Goal: Task Accomplishment & Management: Use online tool/utility

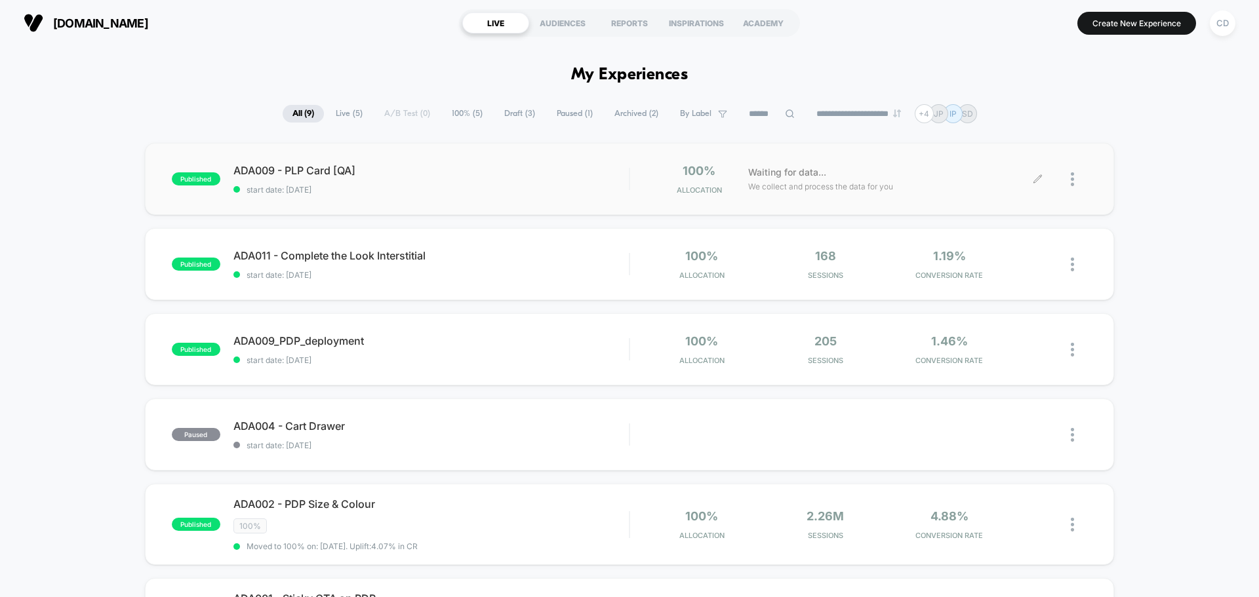
click at [1037, 176] on icon at bounding box center [1038, 179] width 10 height 10
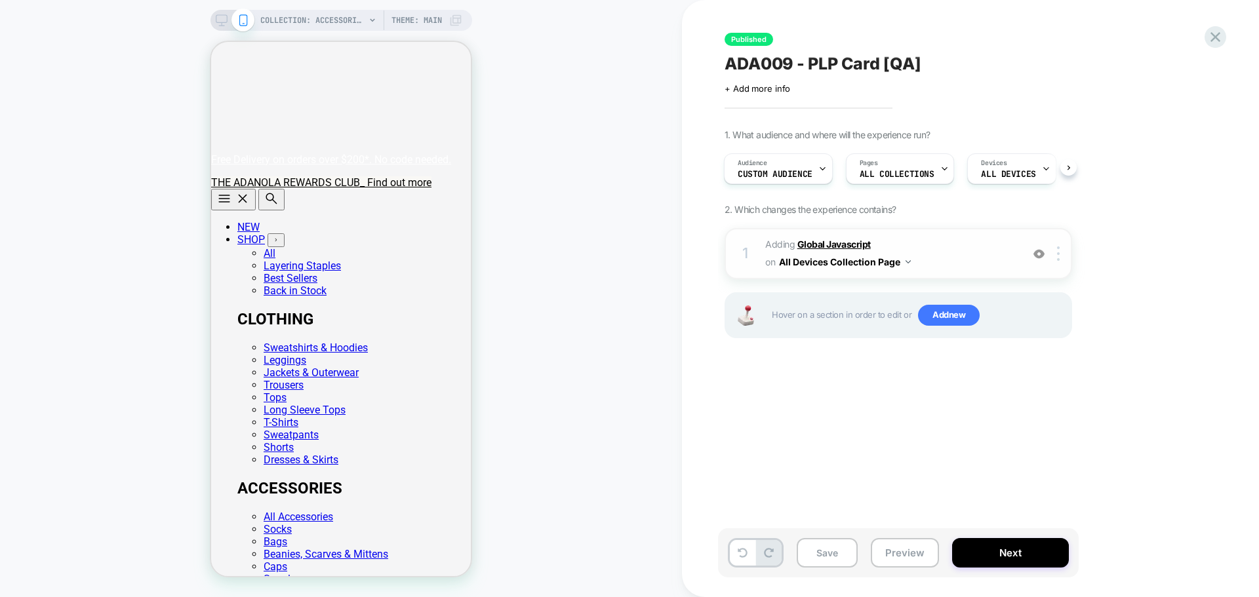
click at [0, 0] on b "Global Javascript" at bounding box center [0, 0] width 0 height 0
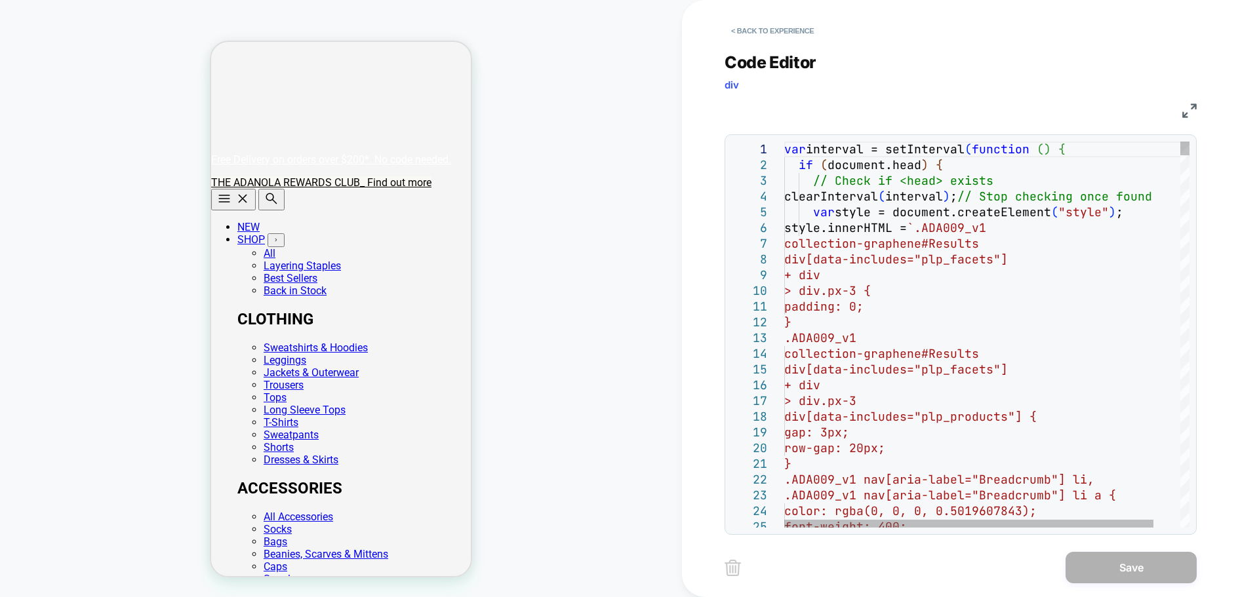
type textarea "**********"
click at [773, 34] on button "< Back to experience" at bounding box center [773, 30] width 96 height 21
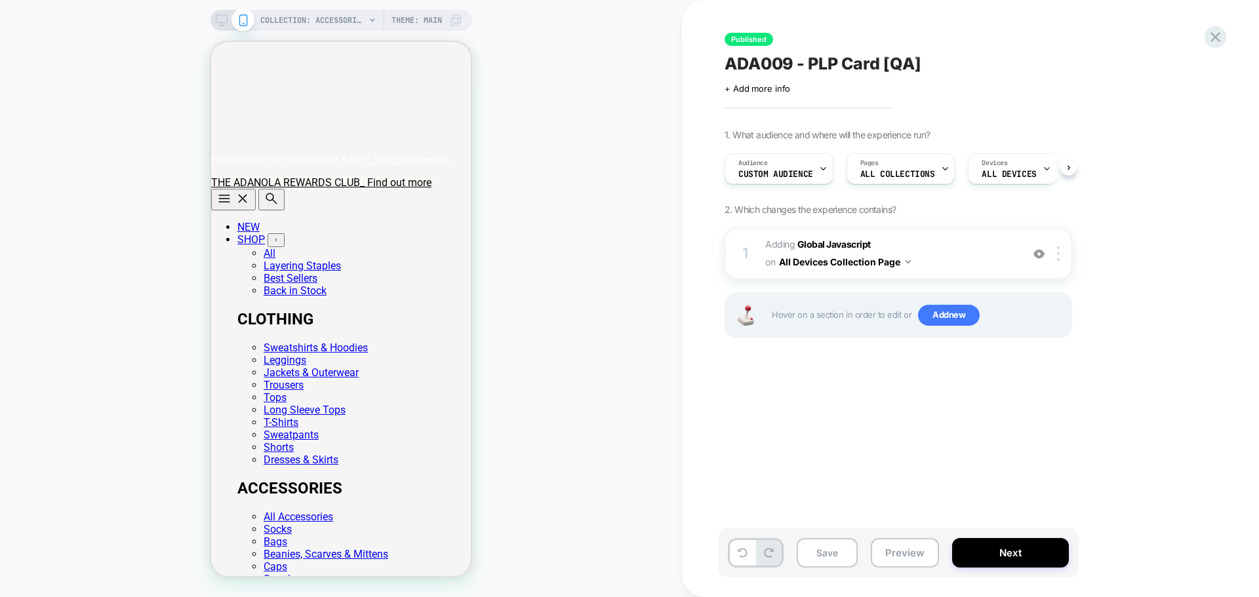
scroll to position [0, 1]
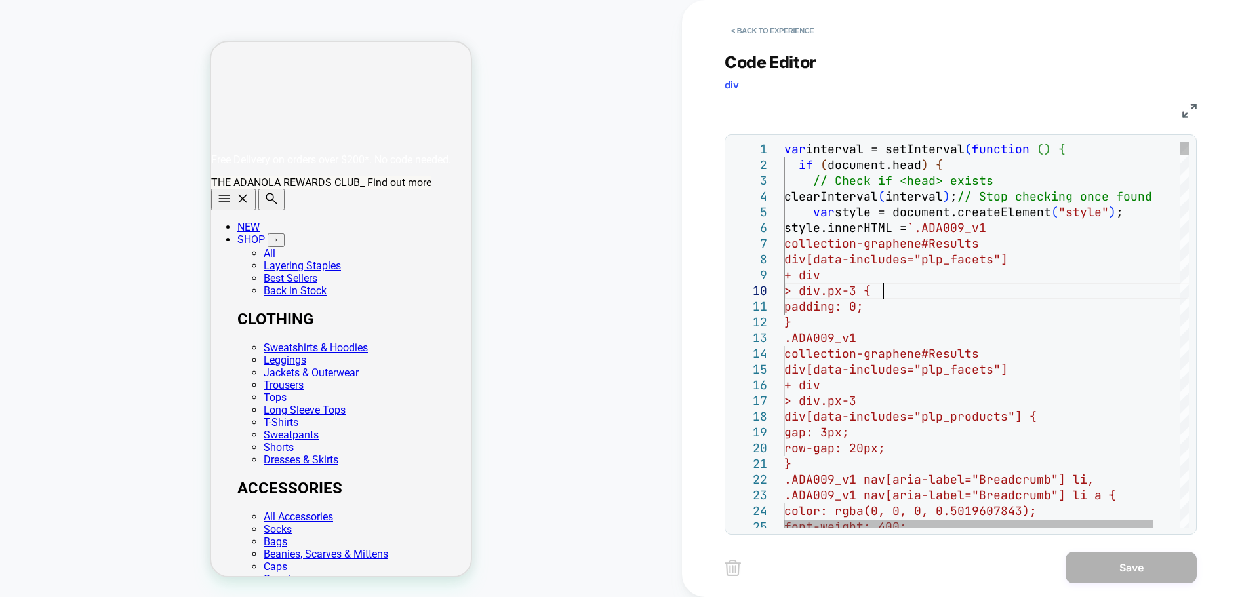
scroll to position [0, 0]
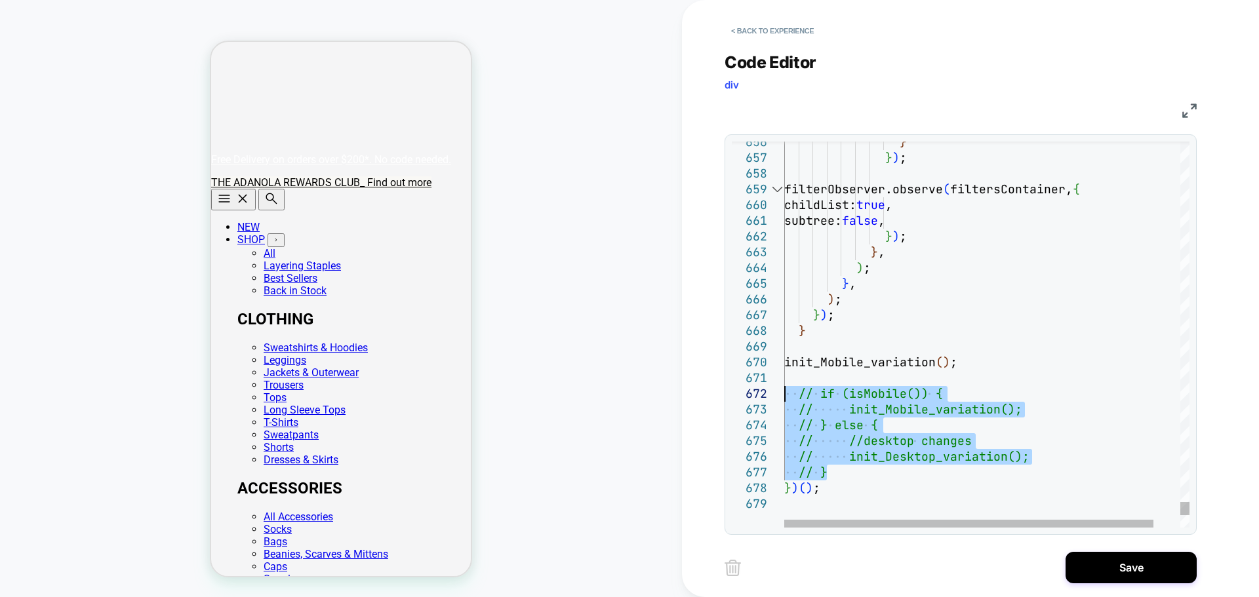
drag, startPoint x: 859, startPoint y: 475, endPoint x: 781, endPoint y: 396, distance: 110.8
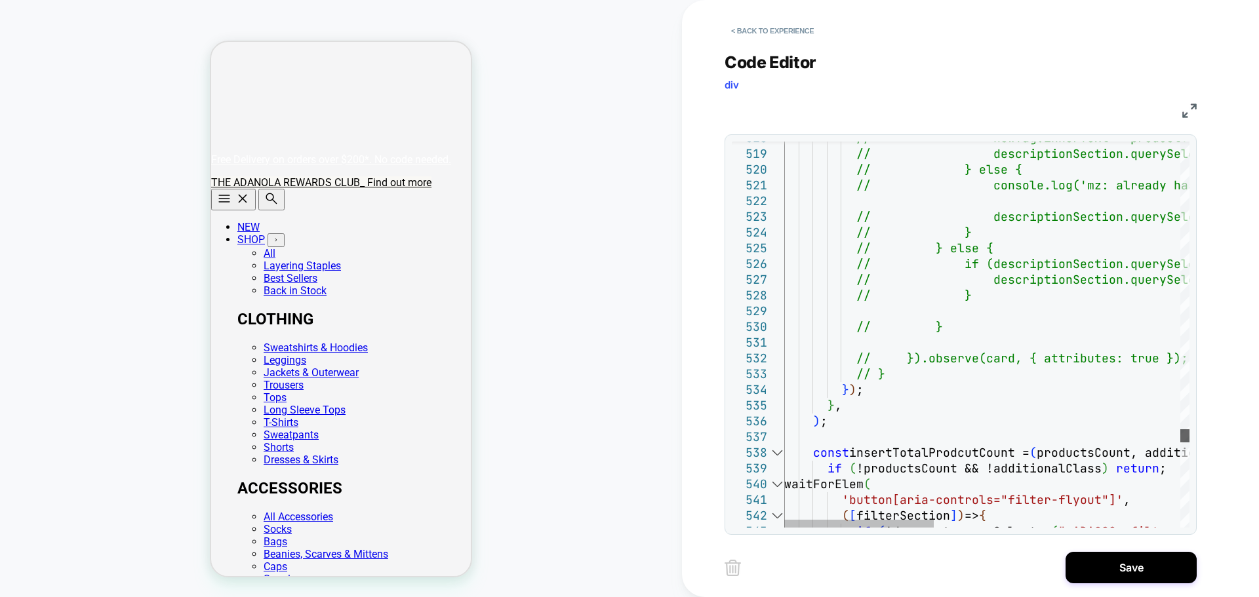
click at [1190, 440] on div at bounding box center [1184, 436] width 9 height 13
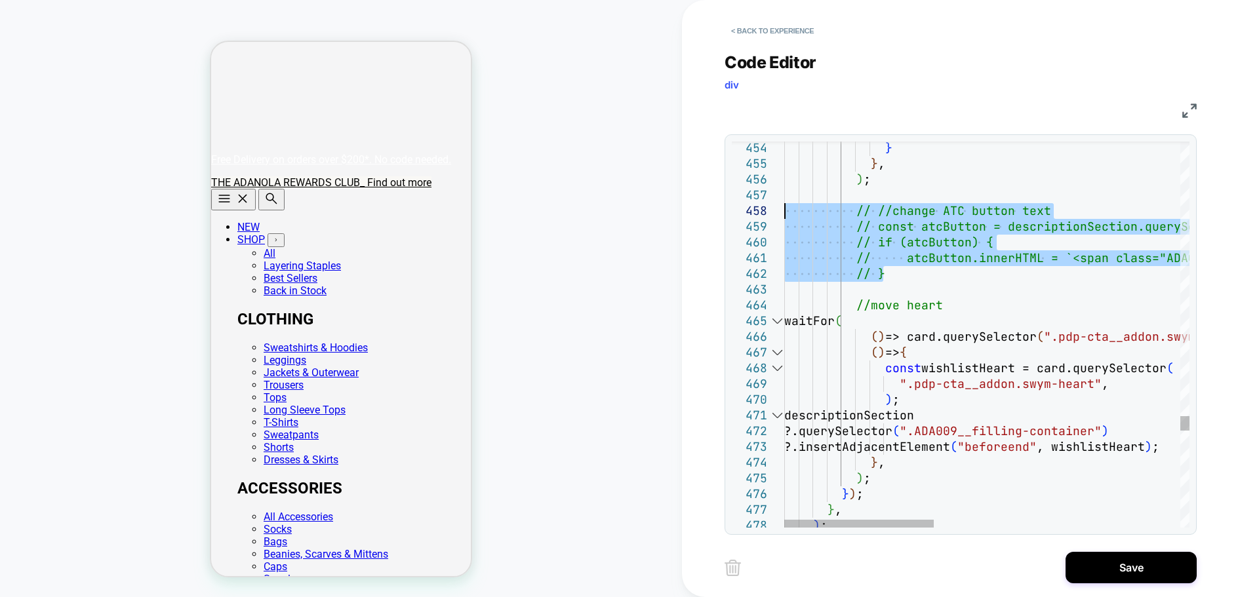
drag, startPoint x: 955, startPoint y: 274, endPoint x: 776, endPoint y: 212, distance: 188.7
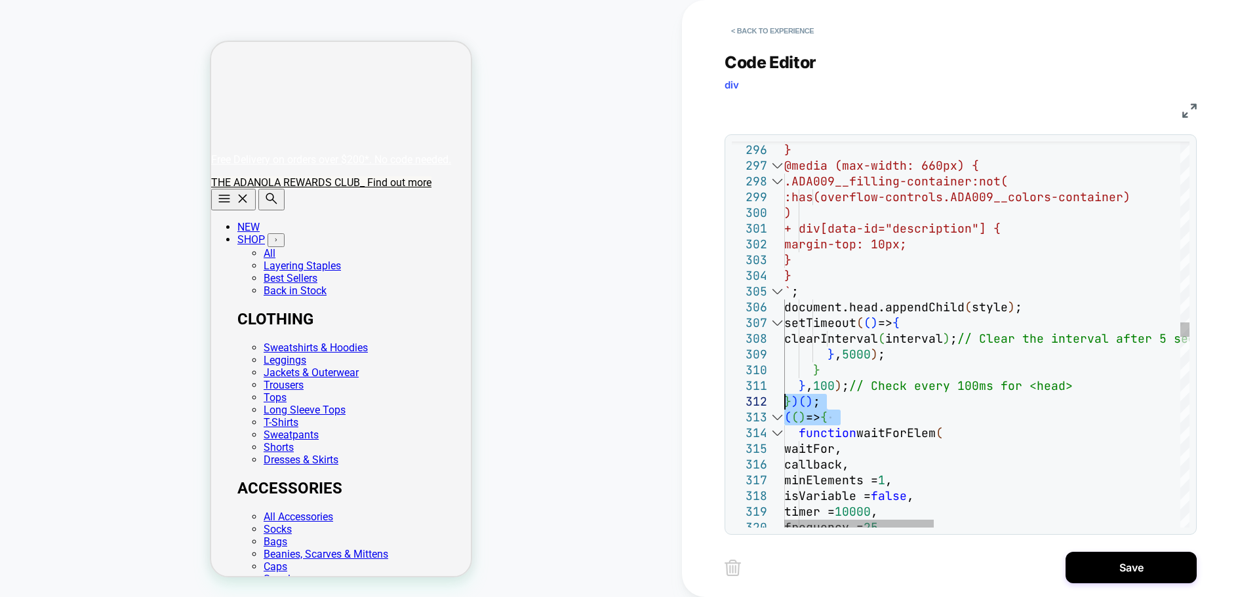
drag, startPoint x: 862, startPoint y: 416, endPoint x: 767, endPoint y: 405, distance: 95.0
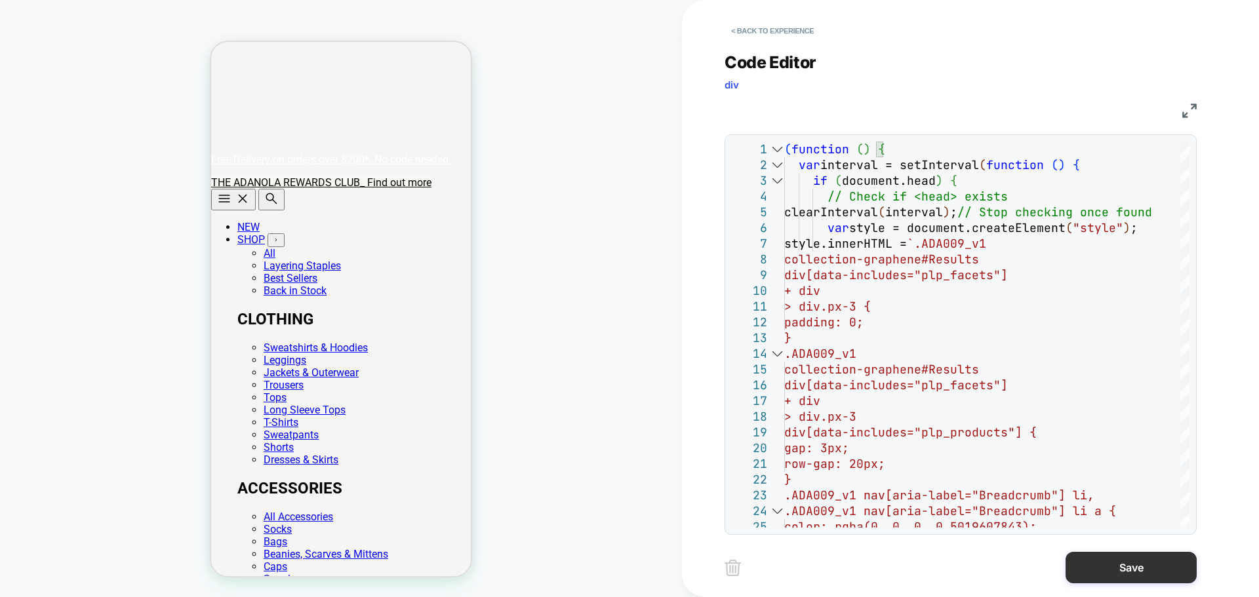
type textarea "**********"
click at [1121, 565] on button "Save" at bounding box center [1131, 567] width 131 height 31
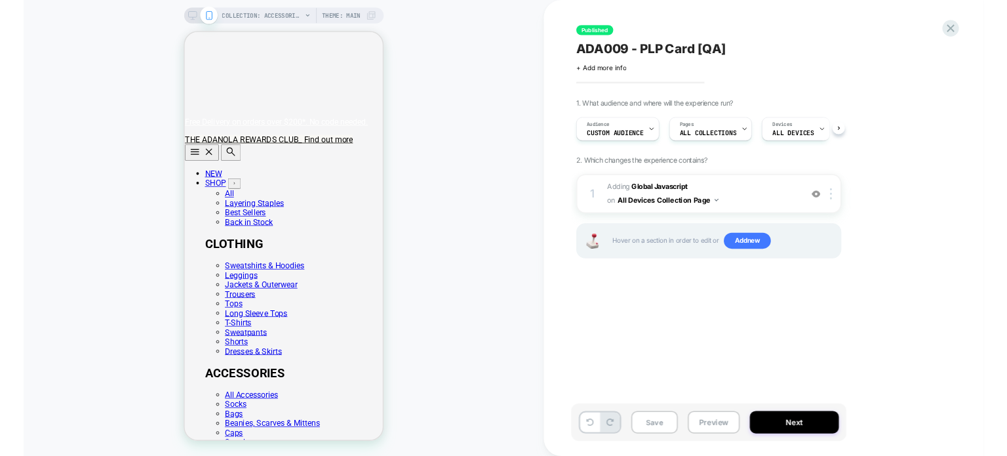
scroll to position [0, 1]
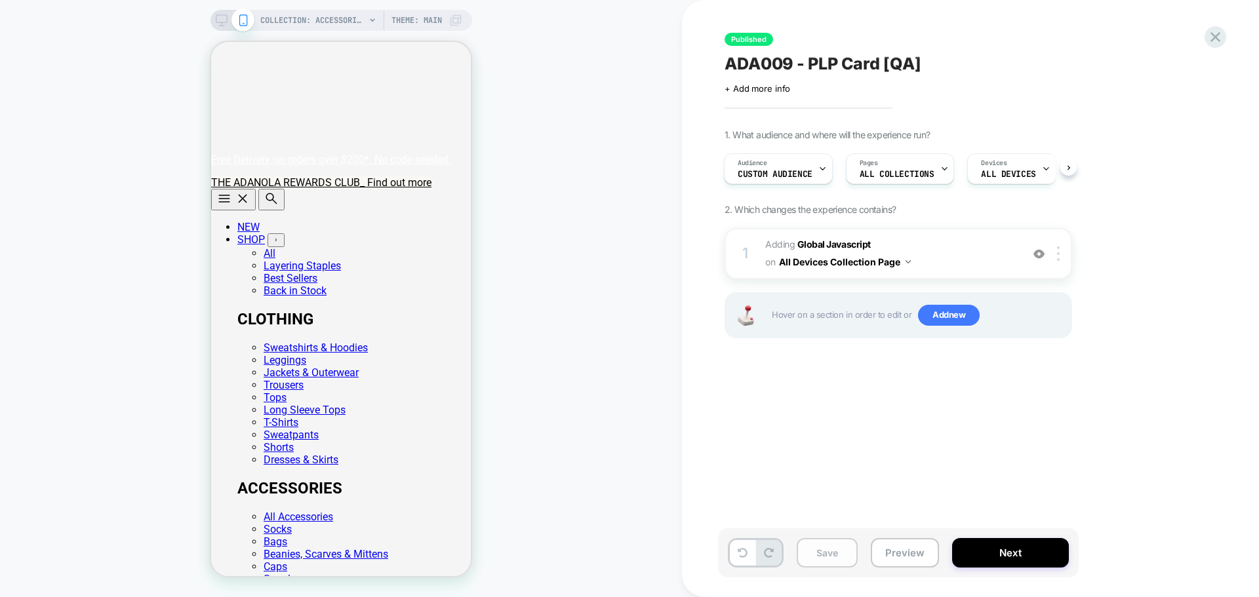
click at [841, 552] on button "Save" at bounding box center [827, 553] width 61 height 30
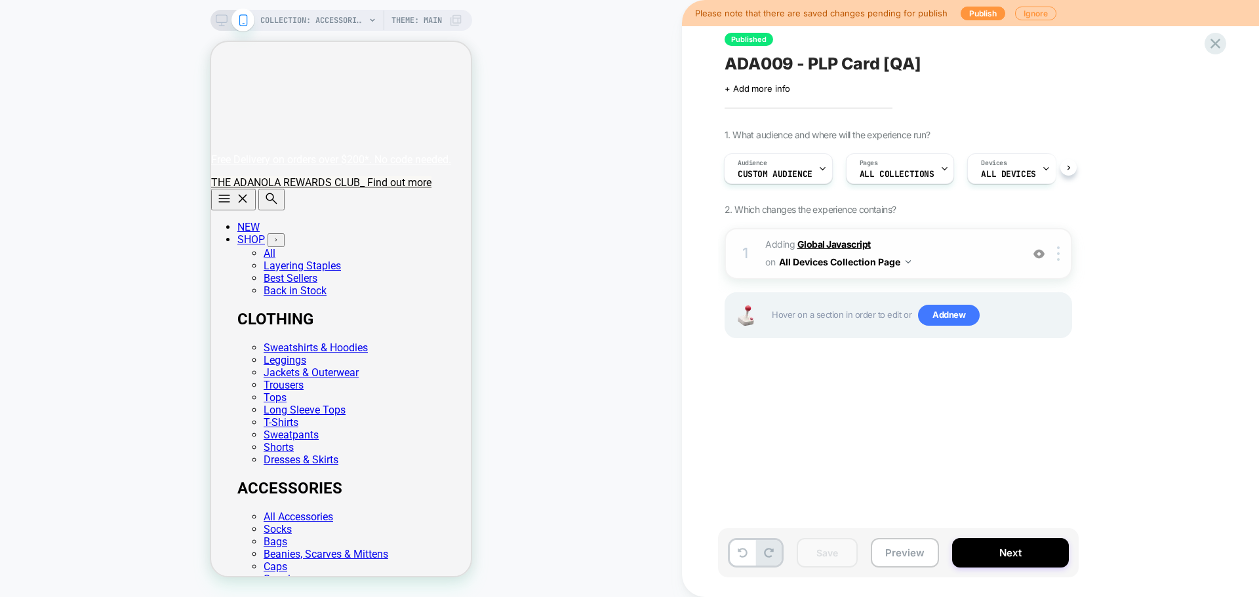
click at [832, 245] on b "Global Javascript" at bounding box center [833, 244] width 73 height 11
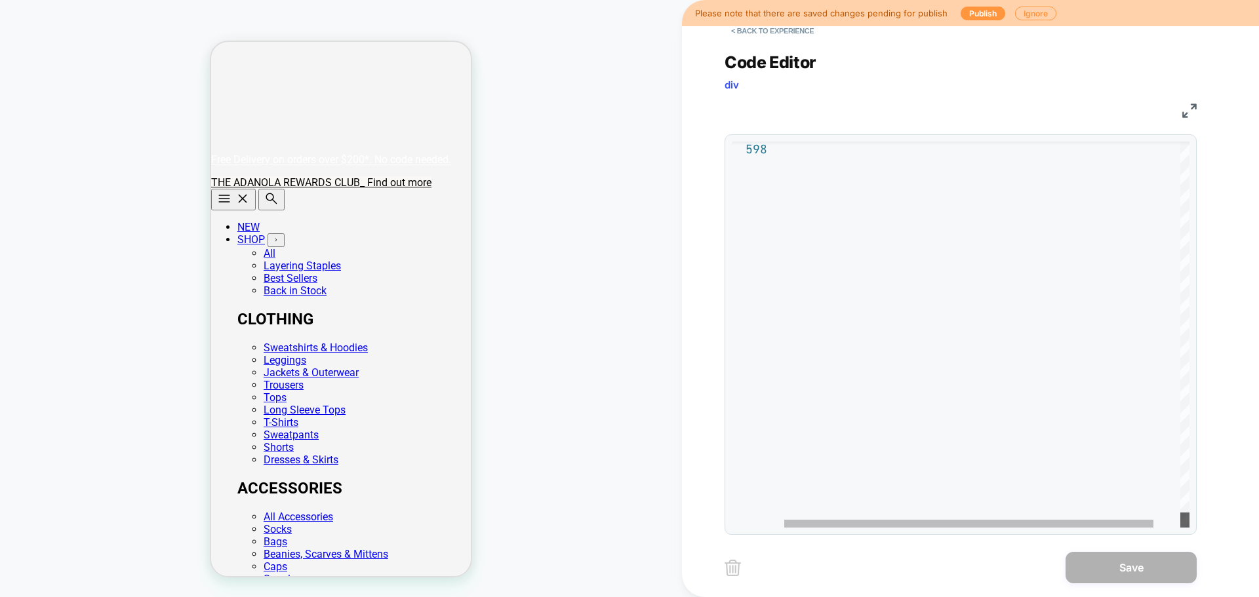
click at [1190, 528] on div at bounding box center [1184, 520] width 9 height 15
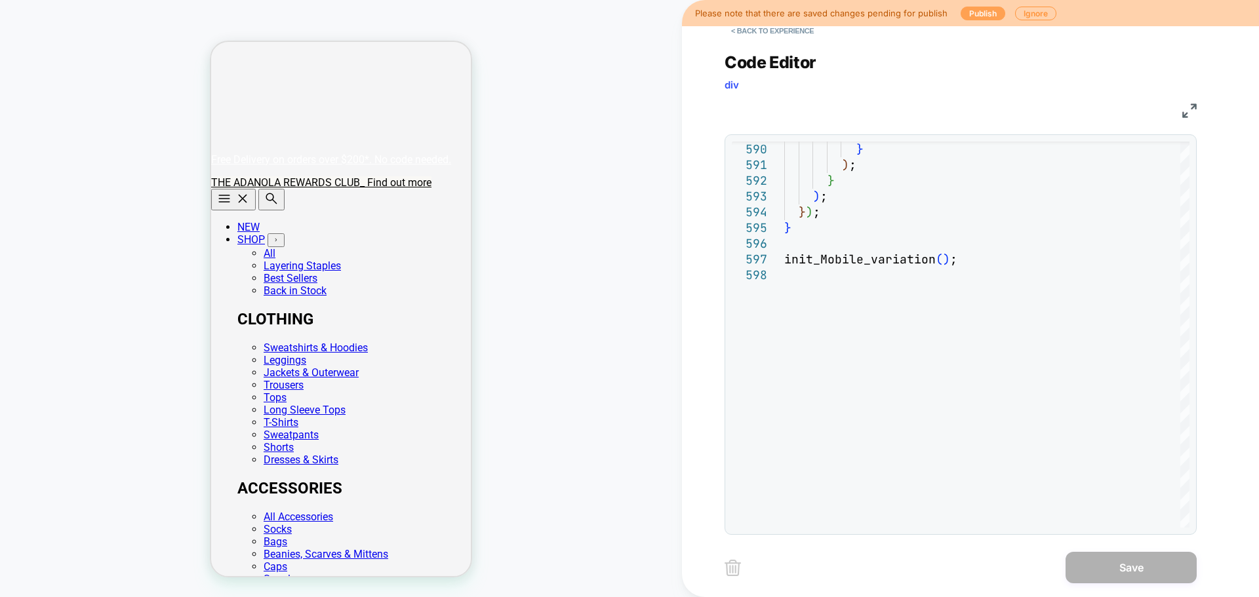
click at [982, 10] on button "Publish" at bounding box center [983, 14] width 45 height 14
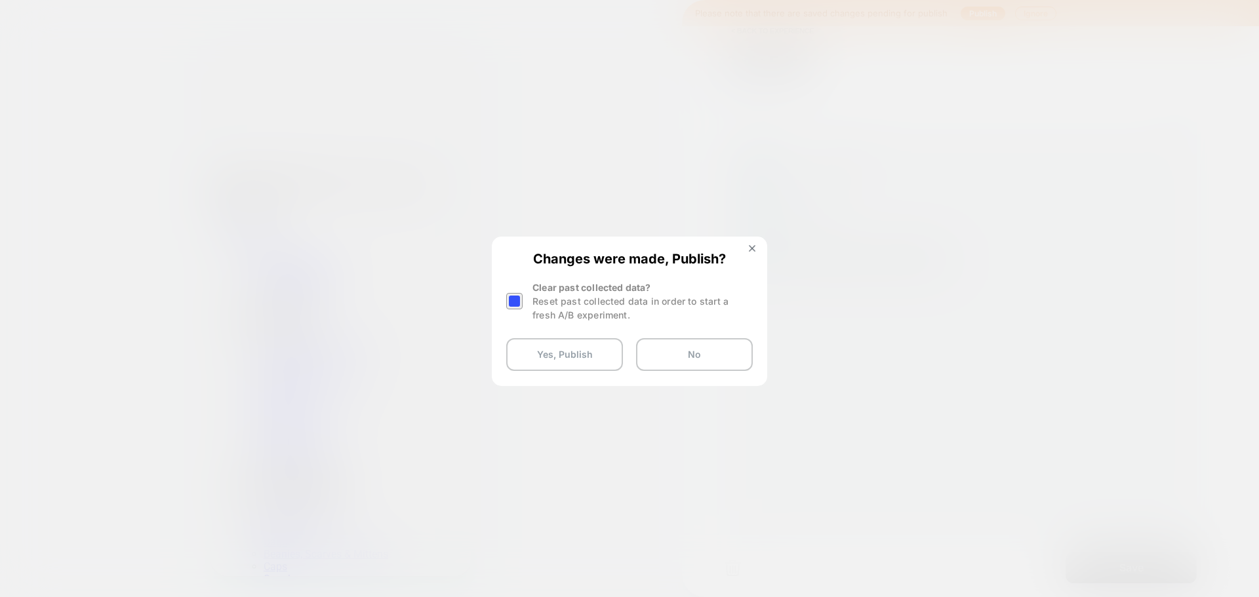
click at [517, 302] on div at bounding box center [514, 301] width 16 height 16
click at [575, 358] on button "Yes, Publish" at bounding box center [564, 354] width 117 height 33
